Goal: Navigation & Orientation: Find specific page/section

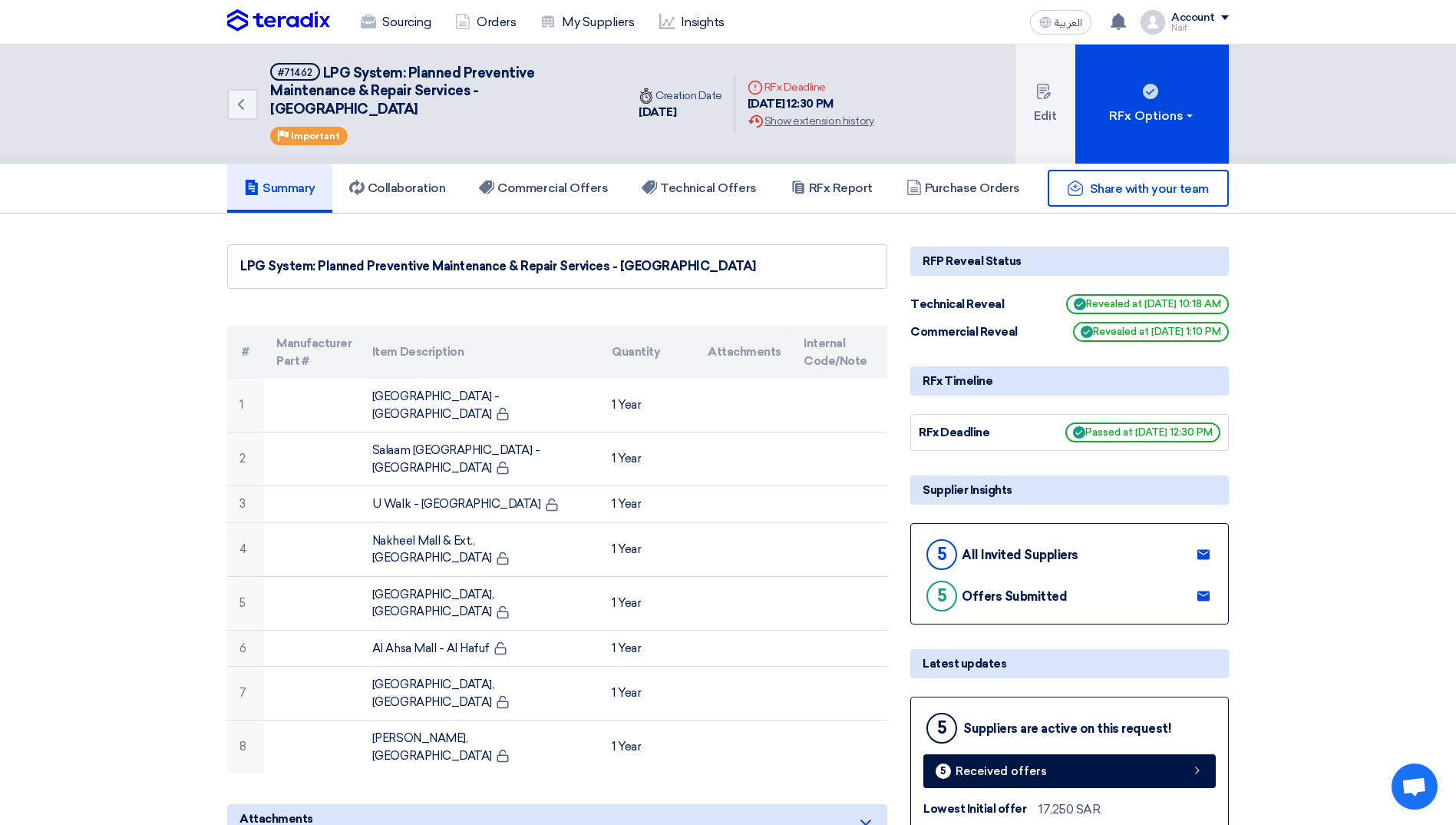
click at [232, 109] on icon "Back" at bounding box center [240, 104] width 18 height 18
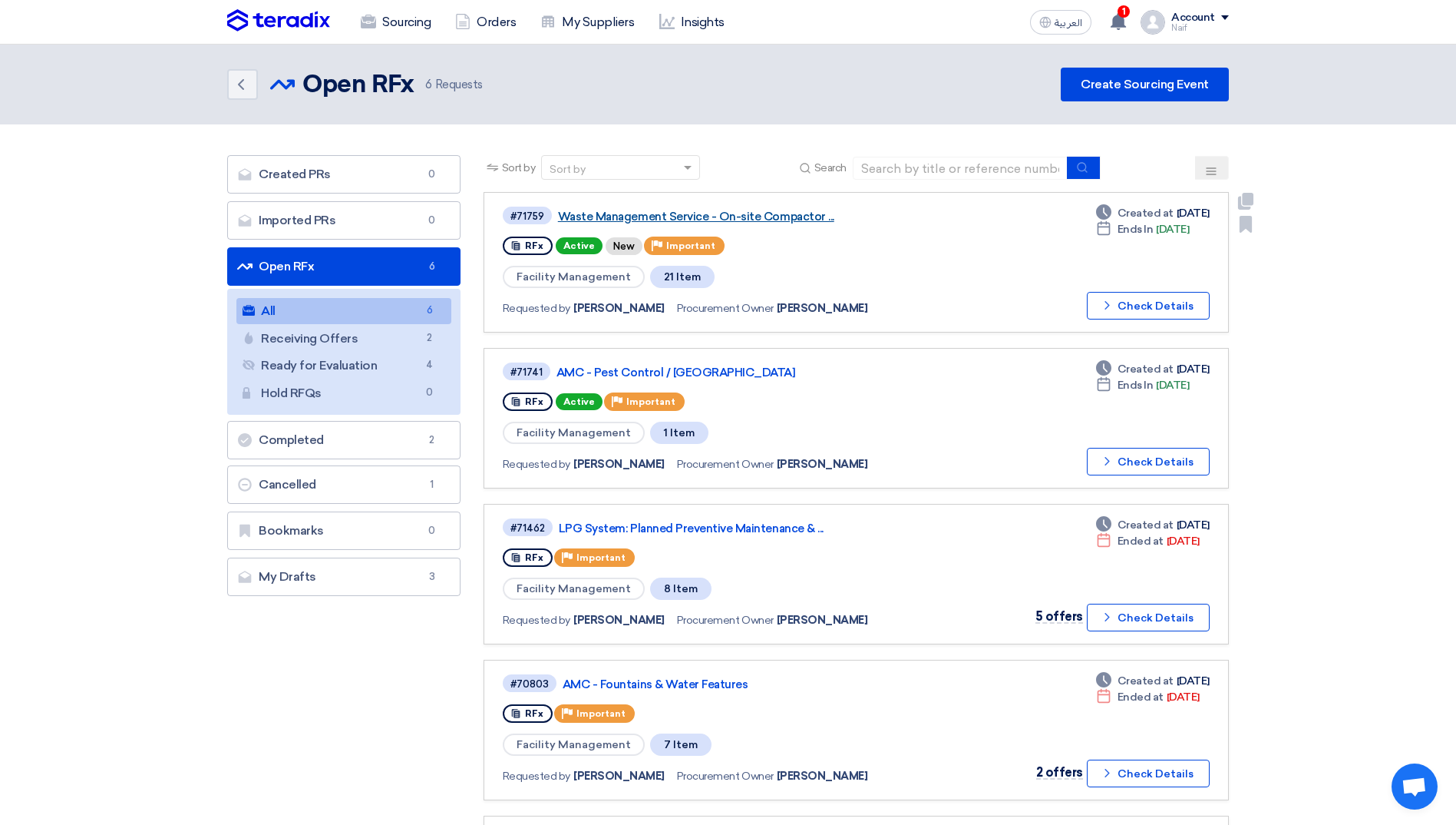
click at [628, 215] on link "Waste Management Service - On-site Compactor ..." at bounding box center [750, 216] width 384 height 14
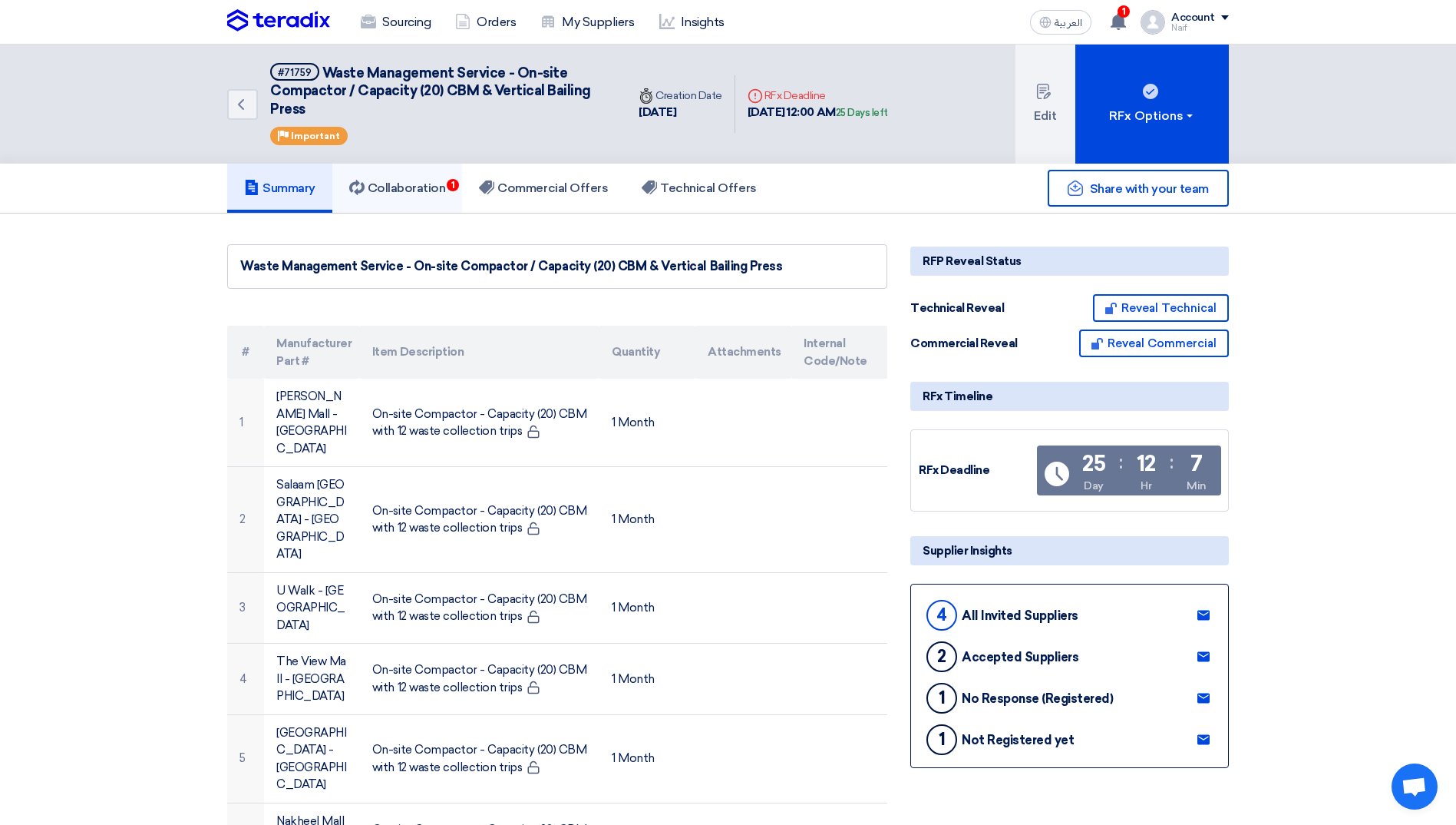
click at [448, 198] on link "Collaboration 1" at bounding box center [398, 188] width 130 height 49
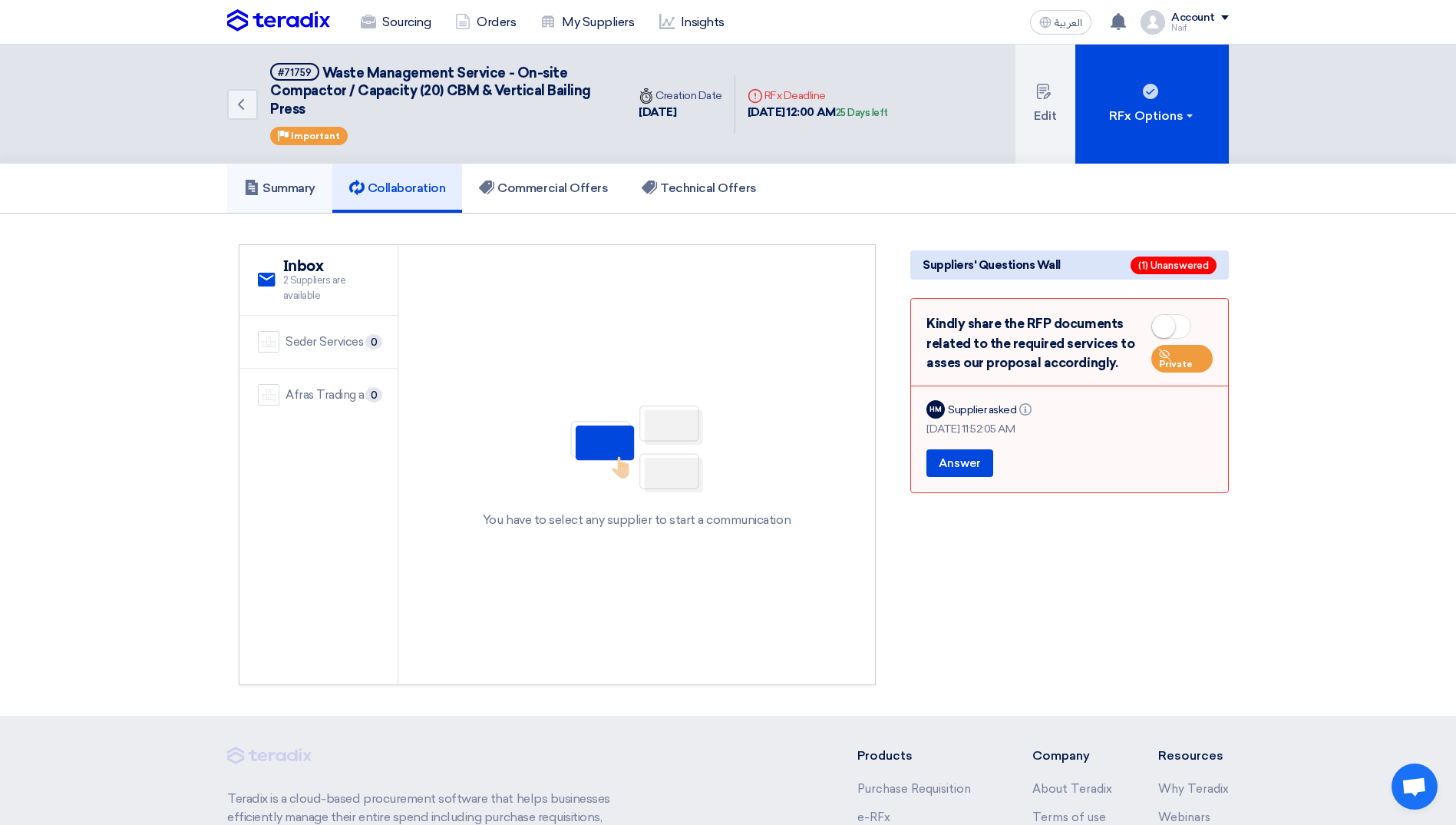
click at [272, 181] on h5 "Summary" at bounding box center [280, 188] width 72 height 15
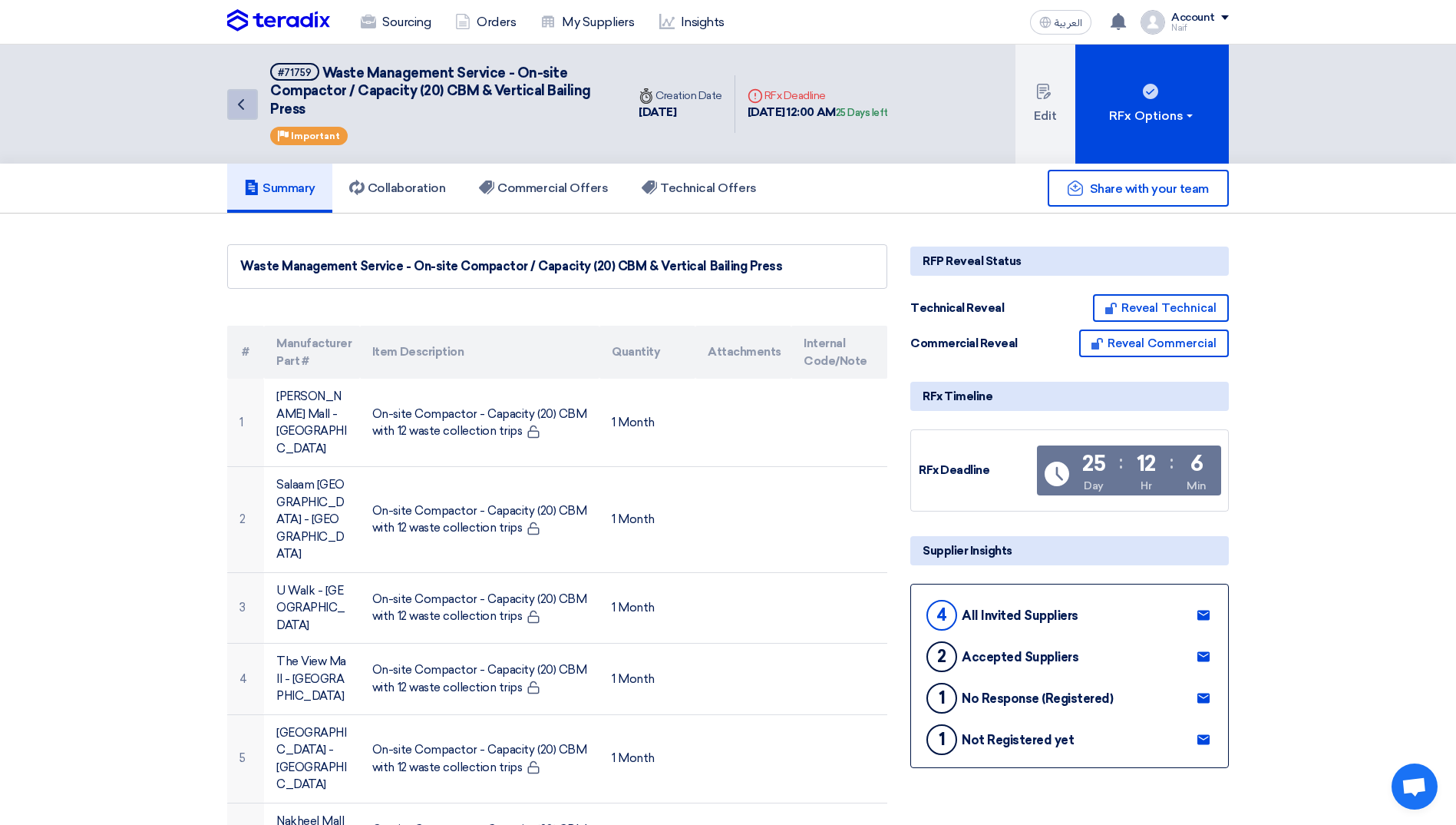
click at [248, 108] on icon "Back" at bounding box center [240, 104] width 18 height 18
